Goal: Transaction & Acquisition: Purchase product/service

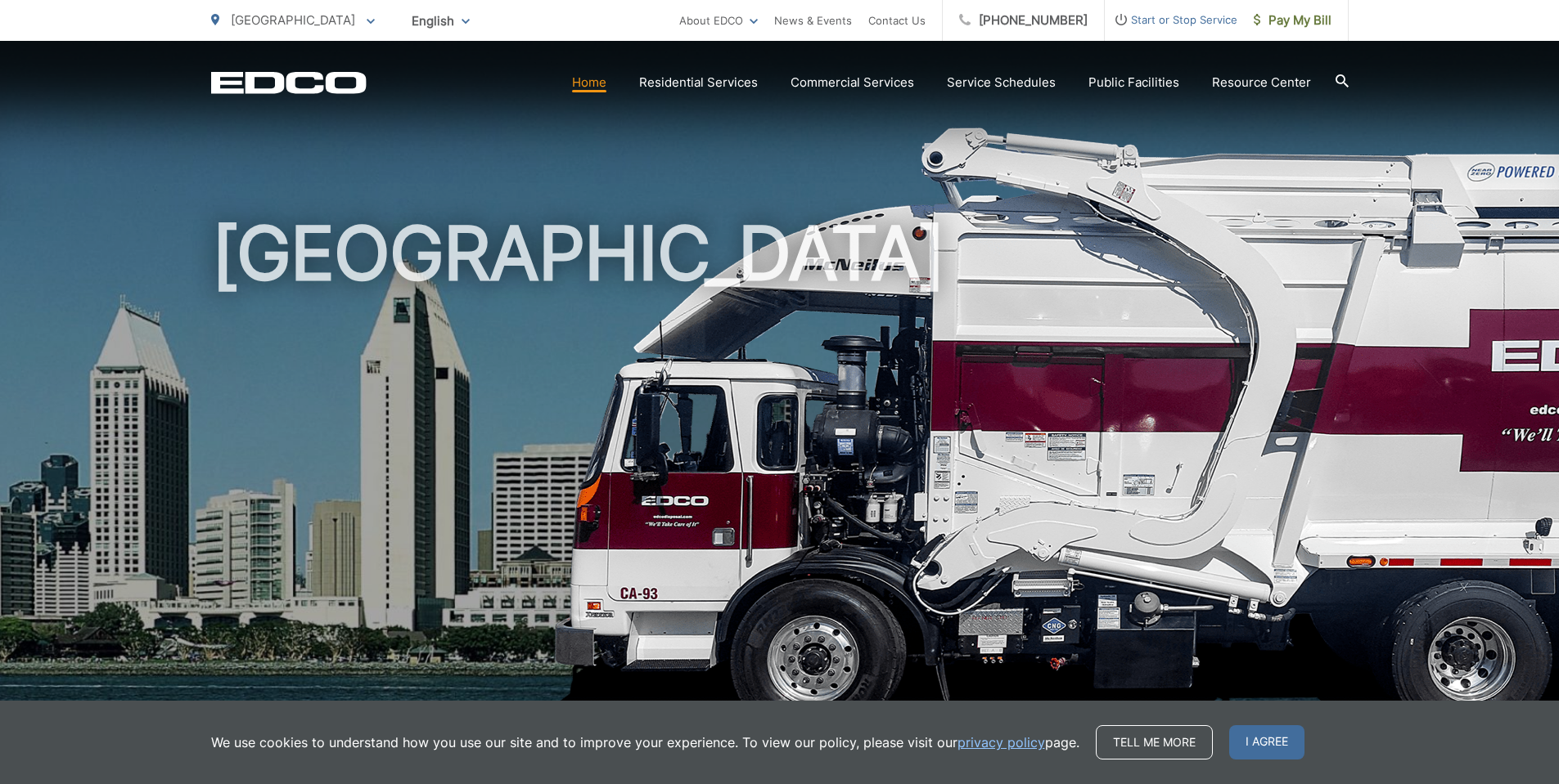
click at [914, 544] on h1 "[GEOGRAPHIC_DATA]" at bounding box center [780, 471] width 1138 height 518
click at [1344, 85] on icon at bounding box center [1342, 80] width 13 height 13
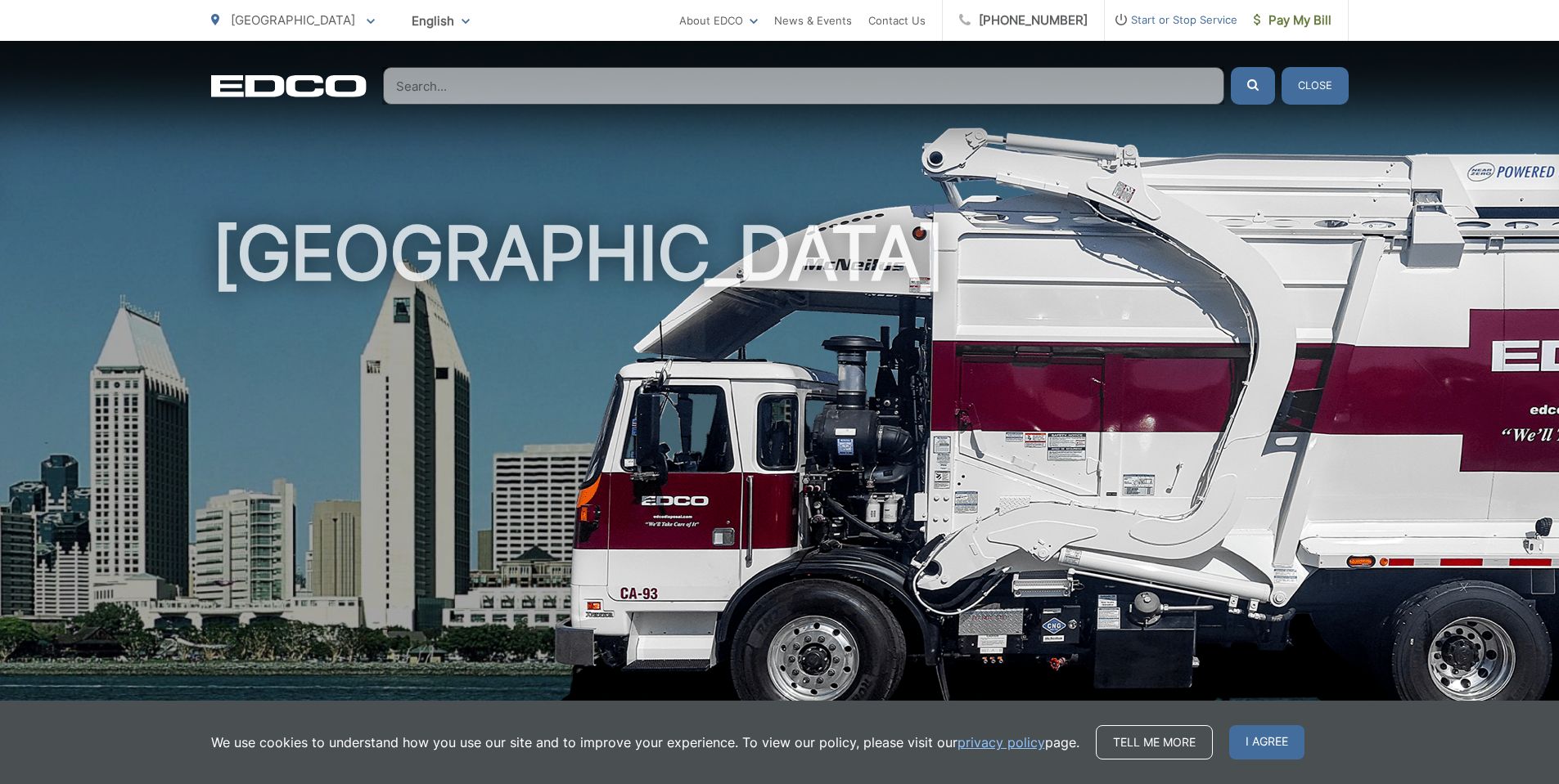
click at [1396, 81] on div "EDCO Logo Home Residential Services Curbside Pickup Recycling Organic Recycling…" at bounding box center [779, 72] width 1559 height 63
click at [439, 167] on div "[GEOGRAPHIC_DATA]" at bounding box center [780, 378] width 1138 height 675
click at [1335, 95] on button "Close" at bounding box center [1315, 86] width 67 height 38
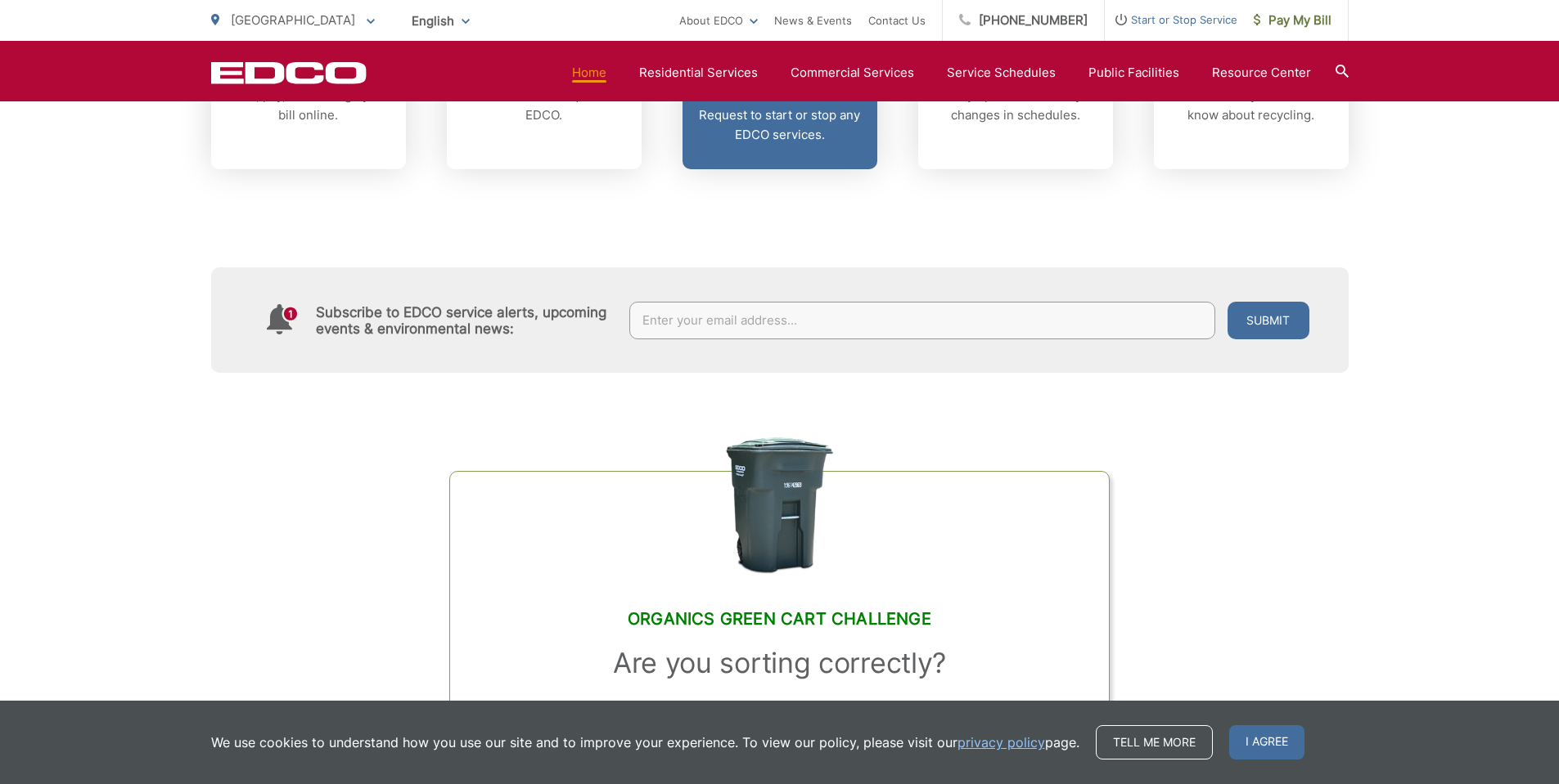
scroll to position [899, 0]
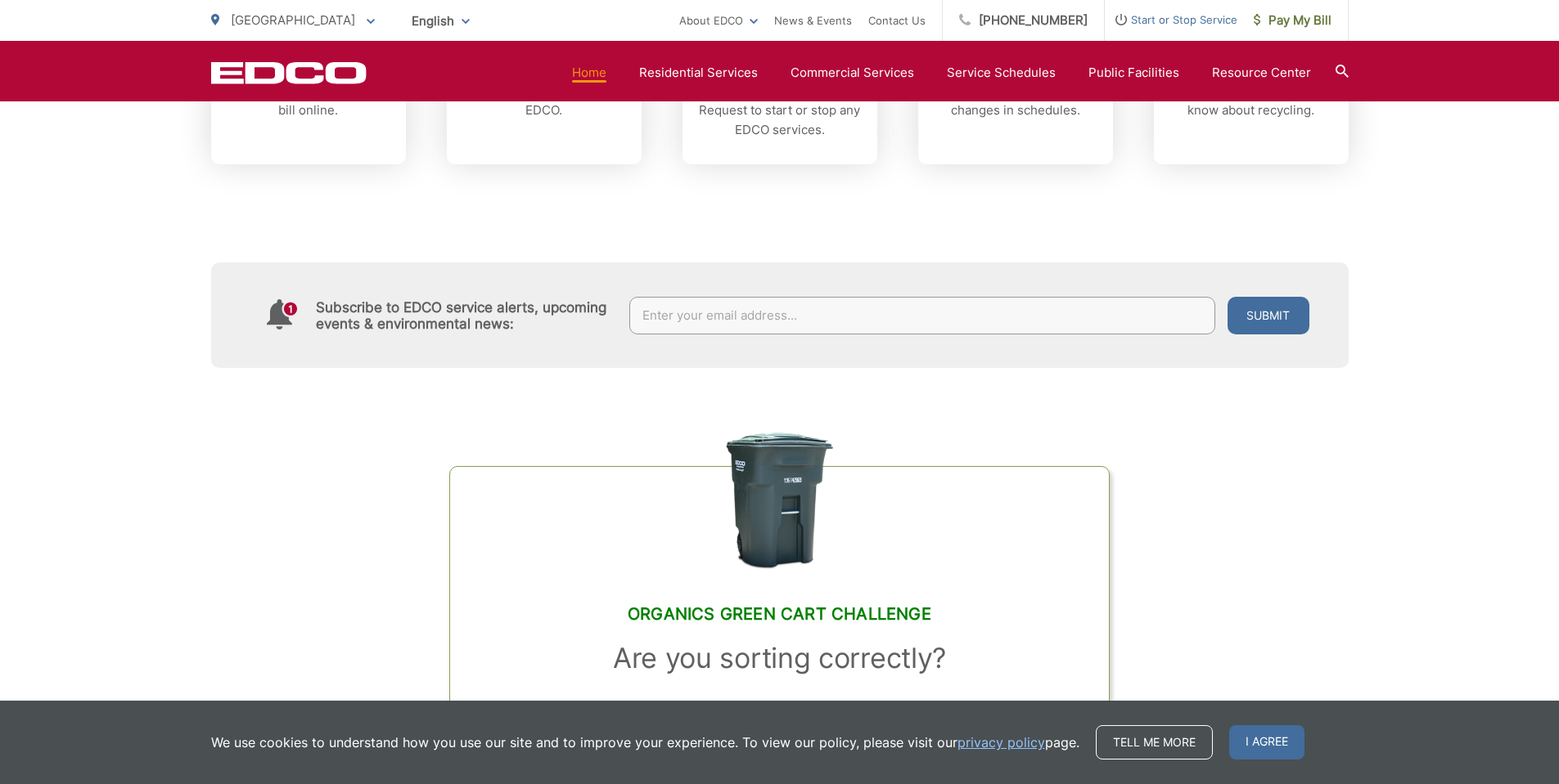
click at [784, 219] on div "Subscribe to EDCO service alerts, upcoming events & environmental news: Submit" at bounding box center [780, 266] width 1138 height 204
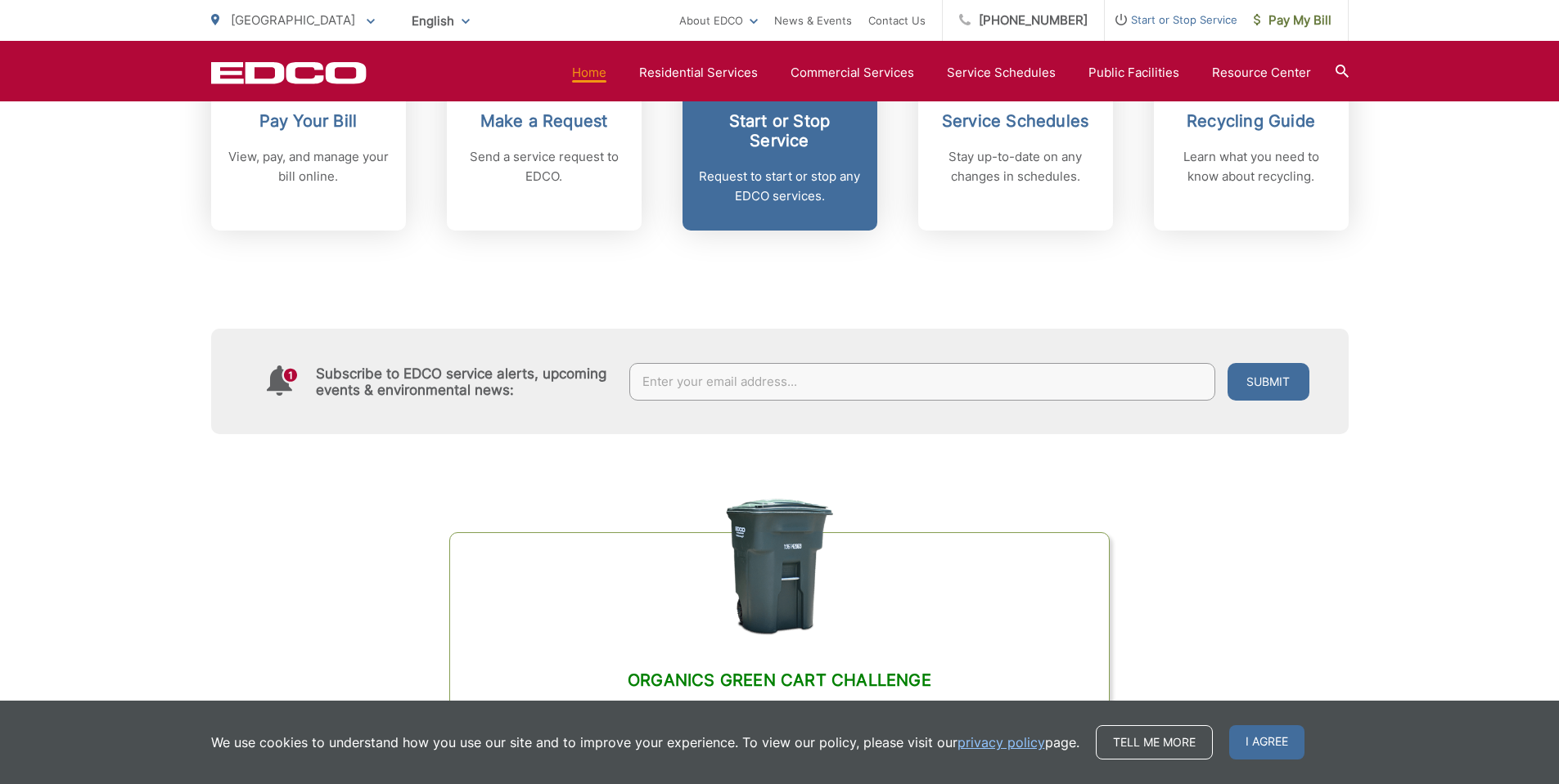
scroll to position [736, 0]
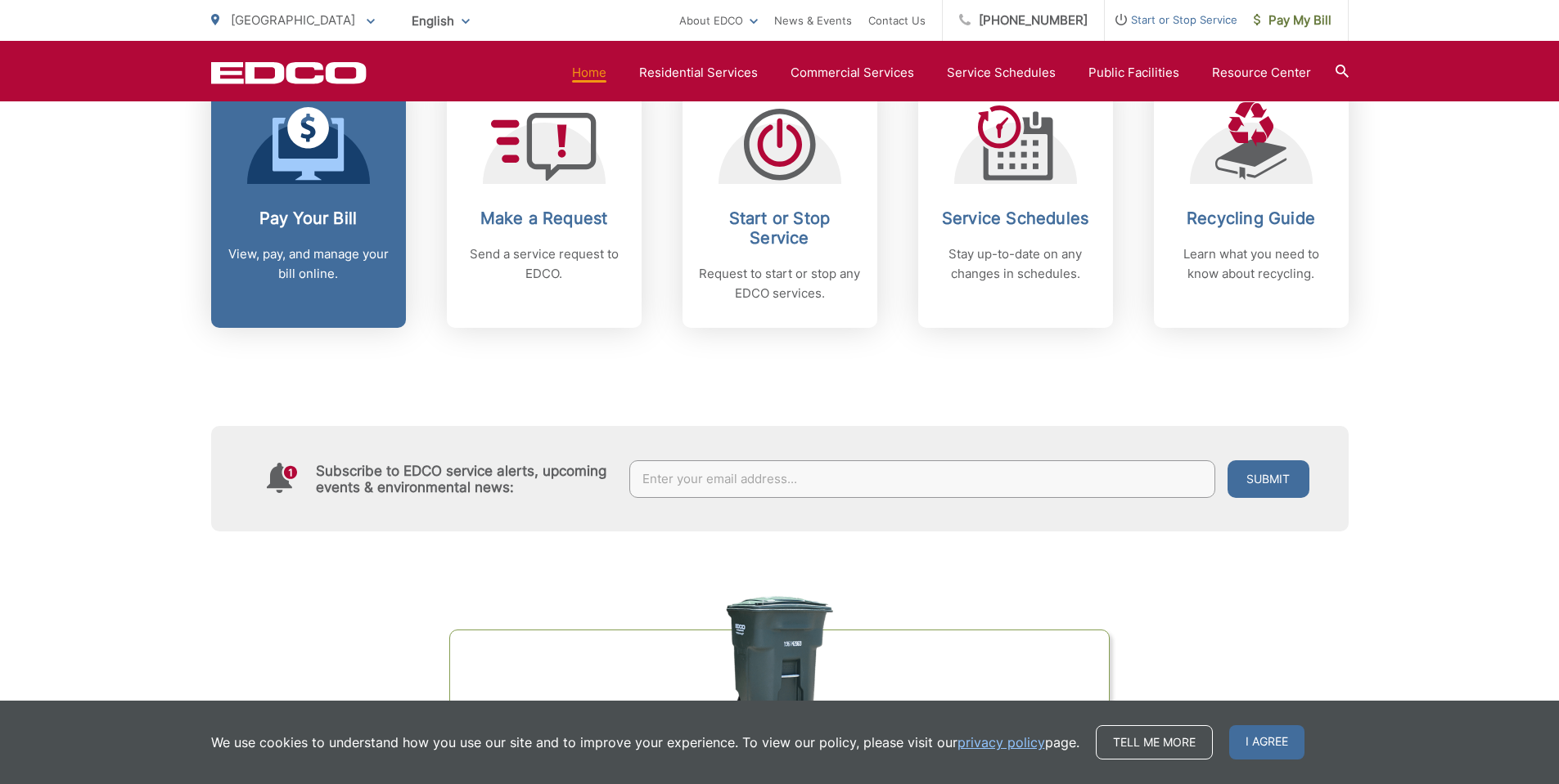
click at [336, 232] on div "Pay Your Bill View, pay, and manage your bill online." at bounding box center [308, 246] width 162 height 75
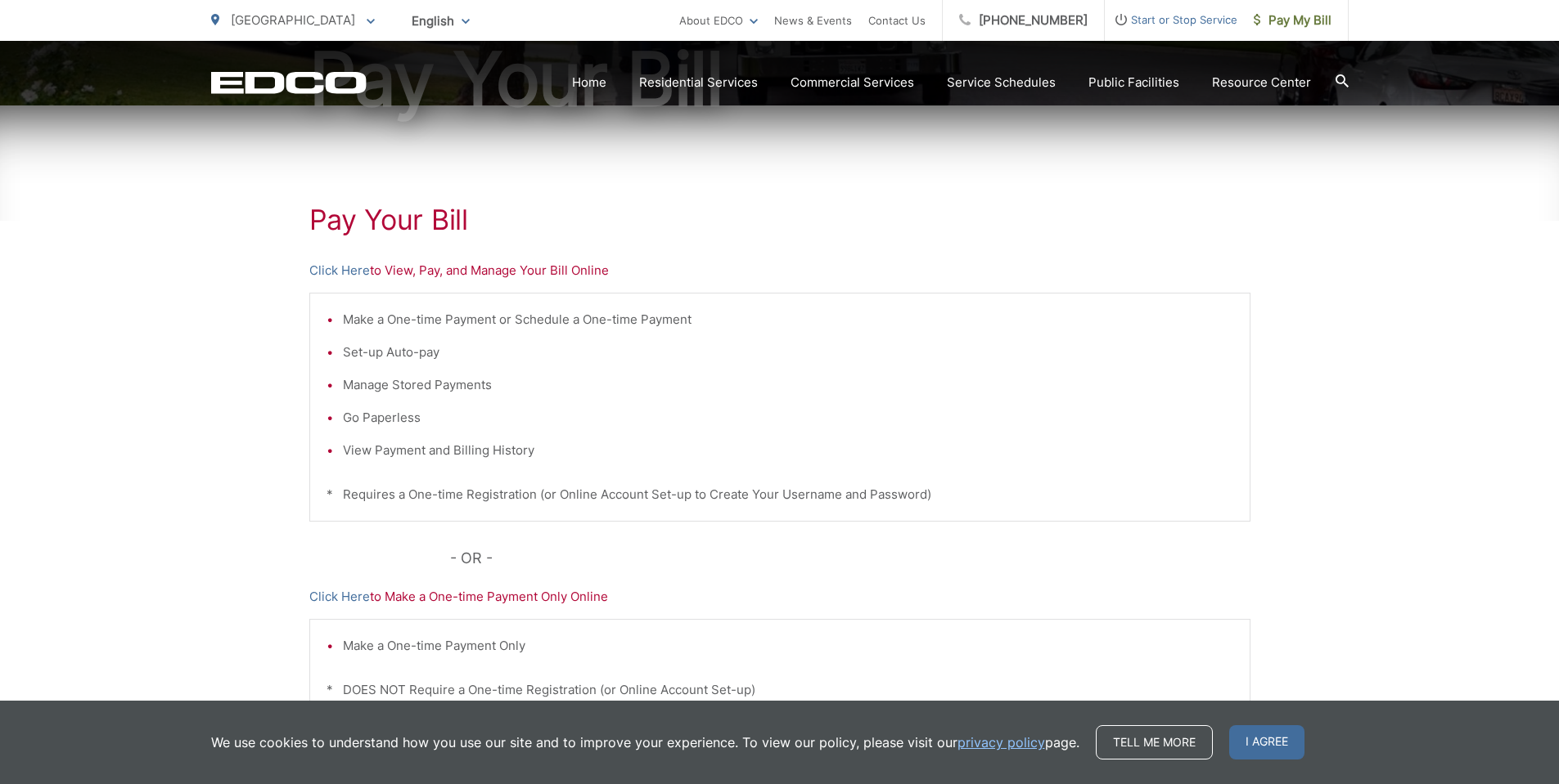
scroll to position [215, 0]
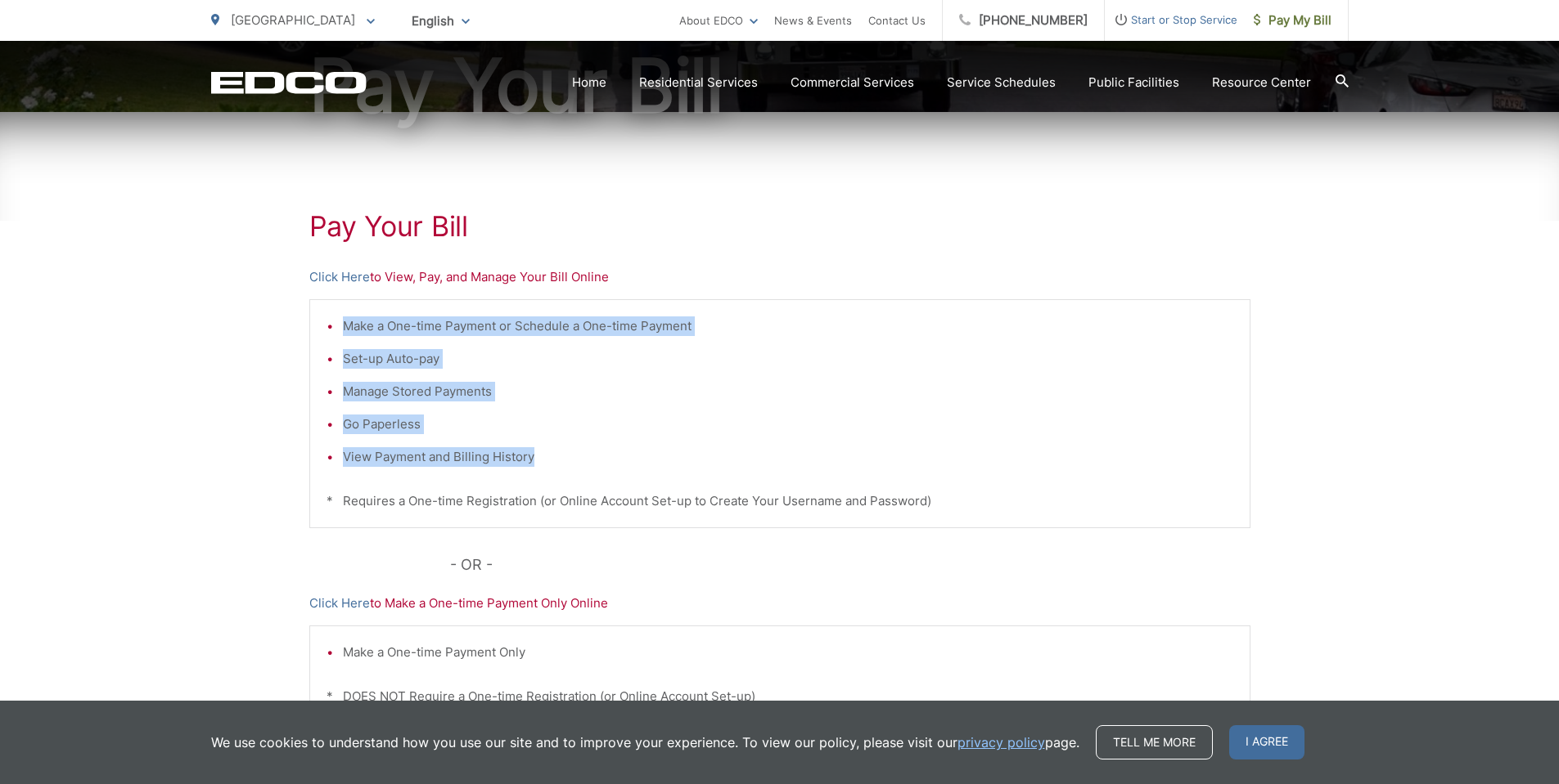
drag, startPoint x: 342, startPoint y: 326, endPoint x: 543, endPoint y: 455, distance: 238.8
click at [538, 456] on ul "Make a One-time Payment or Schedule a One-time Payment Set-up Auto-pay Manage S…" at bounding box center [780, 392] width 907 height 150
click at [567, 455] on li "View Payment and Billing History" at bounding box center [787, 457] width 890 height 20
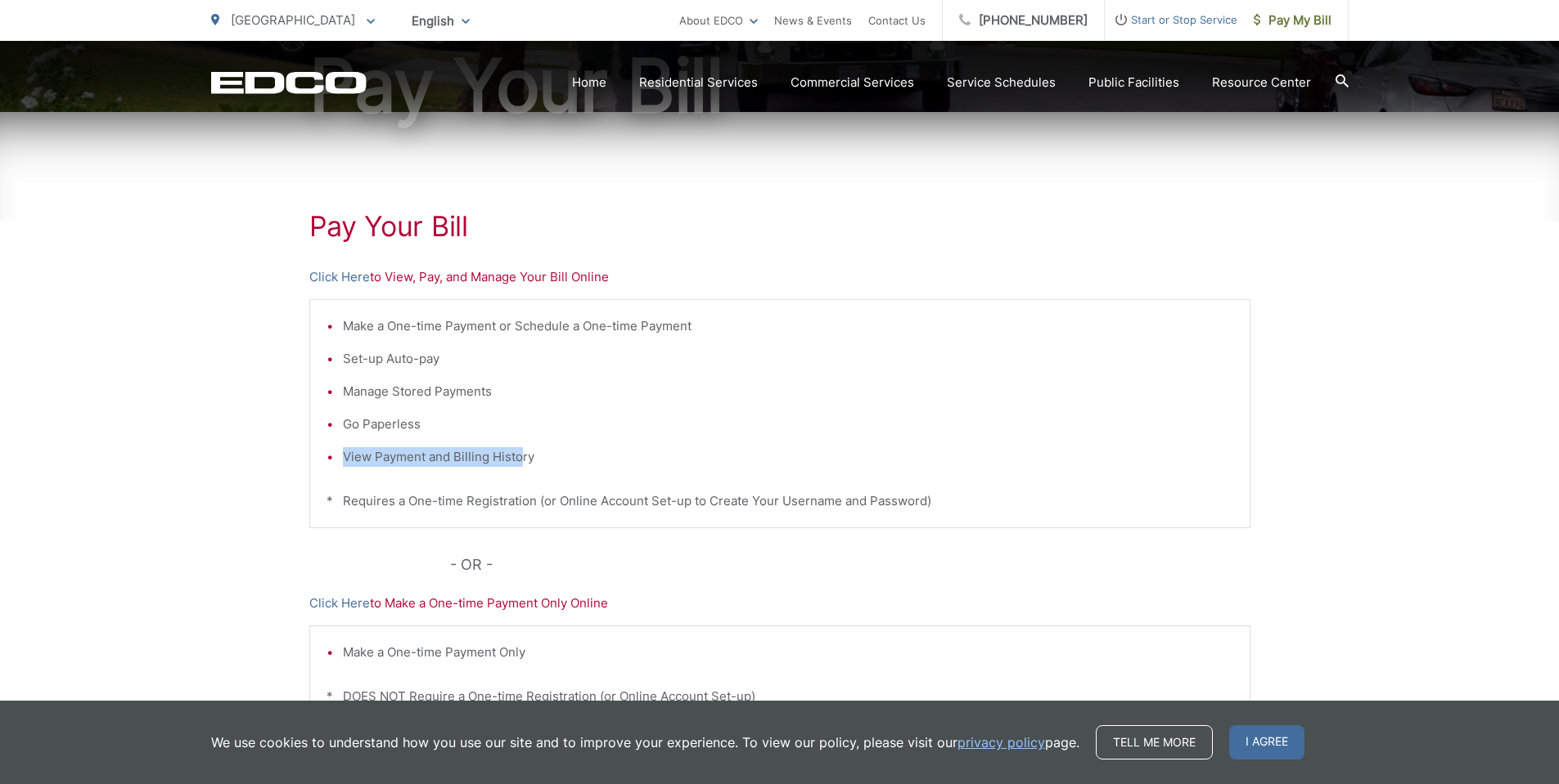
drag, startPoint x: 341, startPoint y: 459, endPoint x: 520, endPoint y: 466, distance: 179.1
click at [520, 466] on li "View Payment and Billing History" at bounding box center [787, 457] width 890 height 20
click at [577, 463] on li "View Payment and Billing History" at bounding box center [787, 457] width 890 height 20
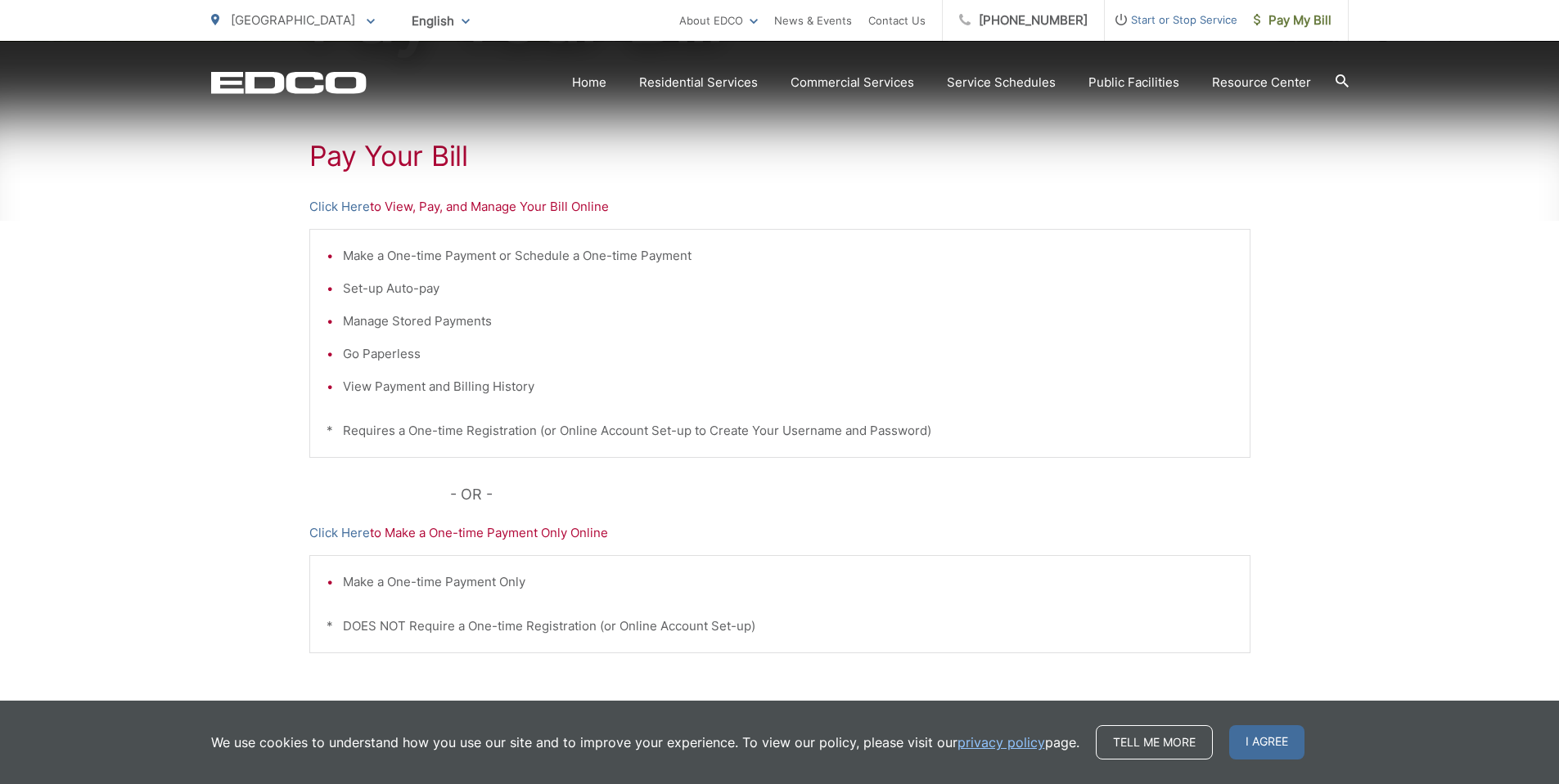
scroll to position [297, 0]
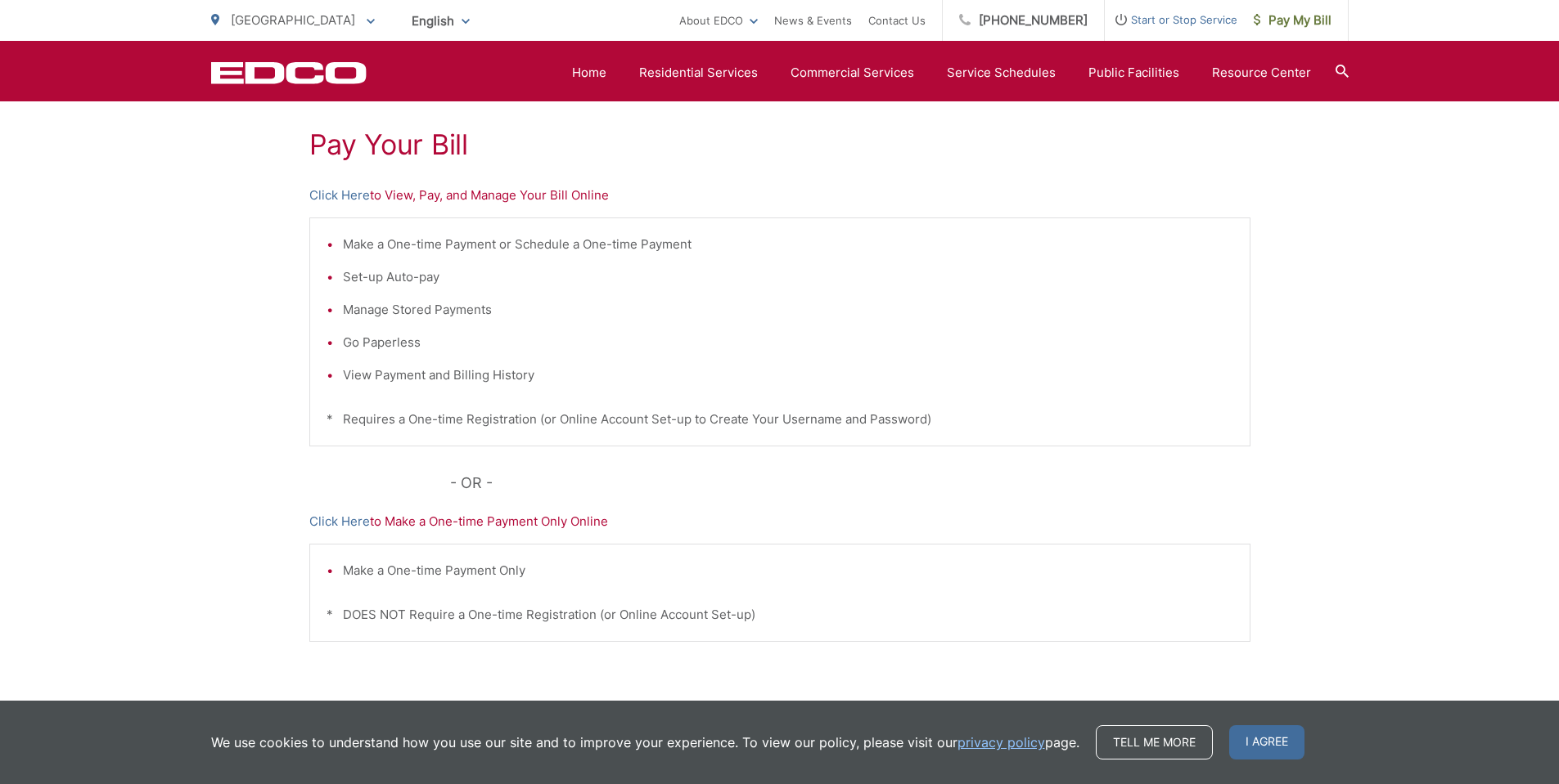
click at [995, 494] on p "- OR -" at bounding box center [850, 483] width 801 height 24
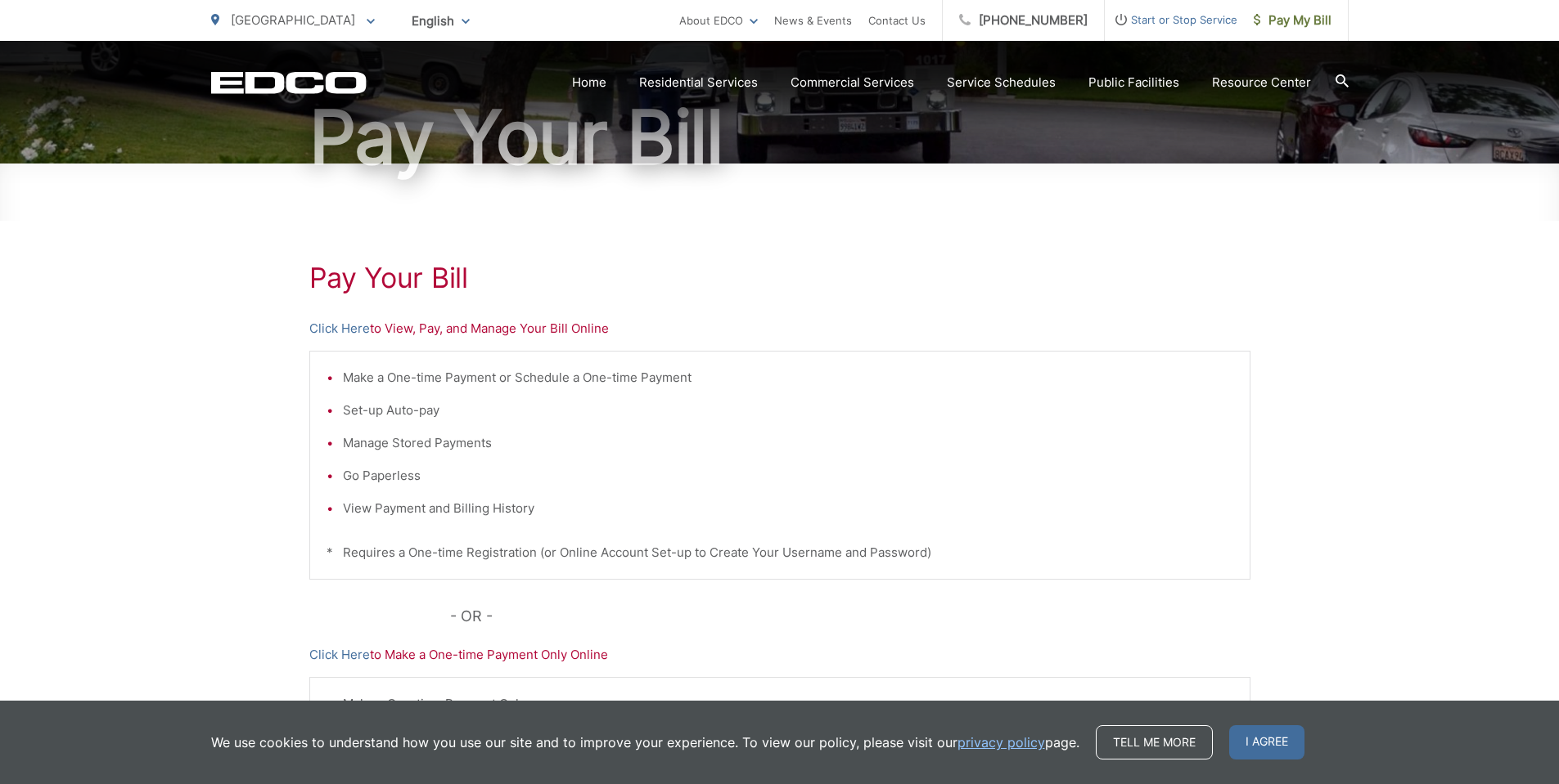
scroll to position [245, 0]
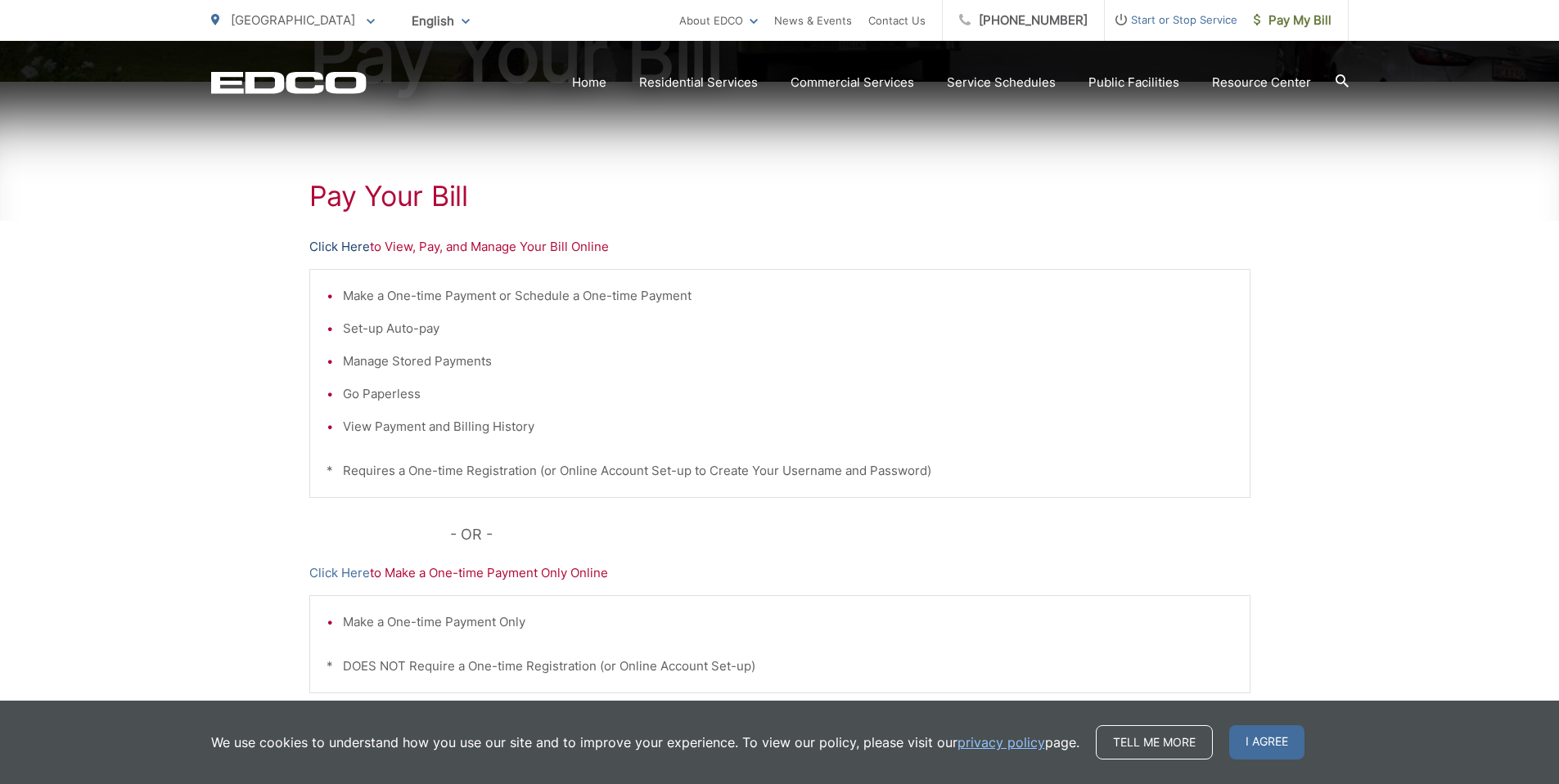
click at [334, 248] on link "Click Here" at bounding box center [340, 247] width 61 height 20
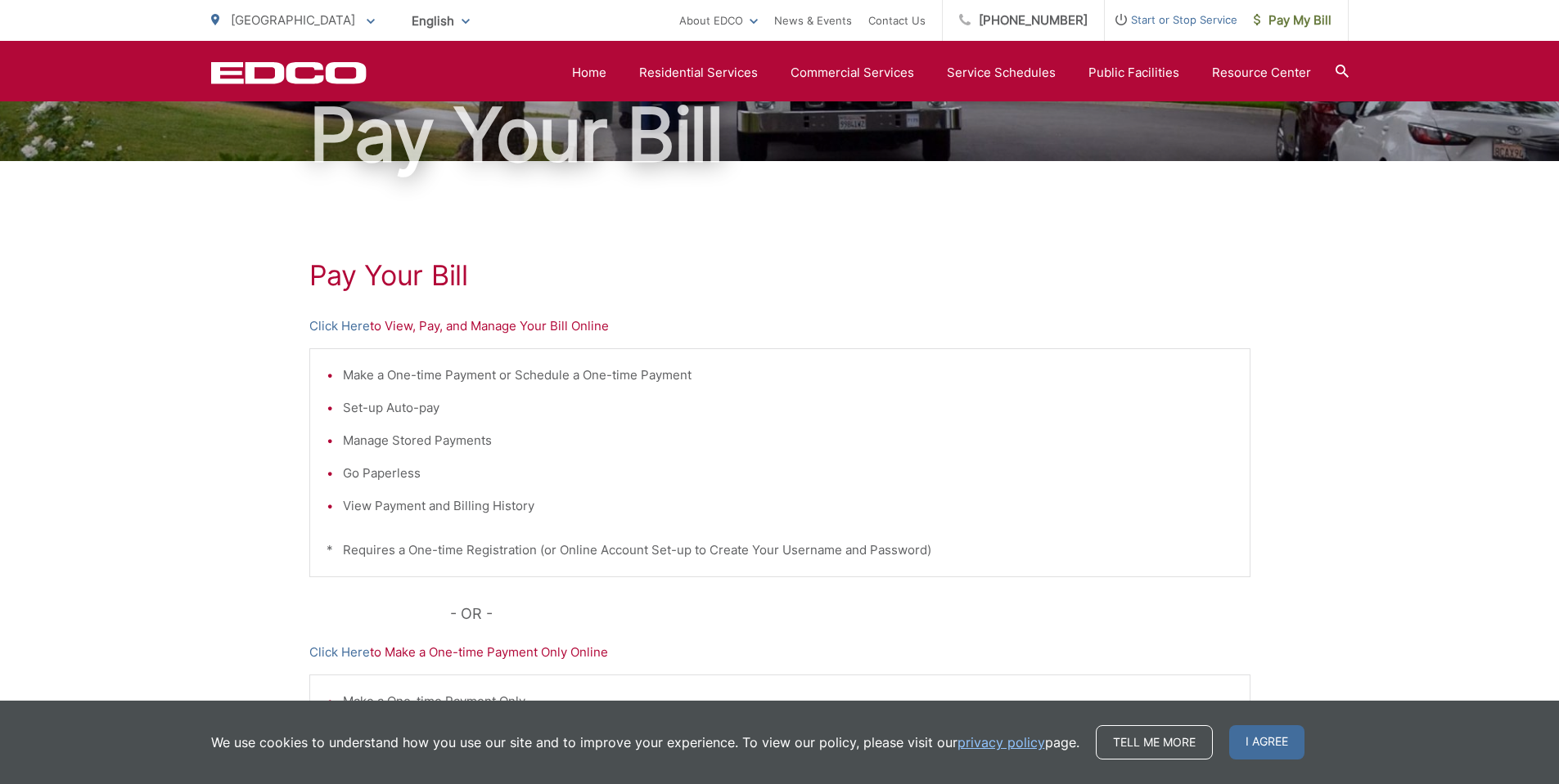
scroll to position [0, 0]
